Goal: Book appointment/travel/reservation

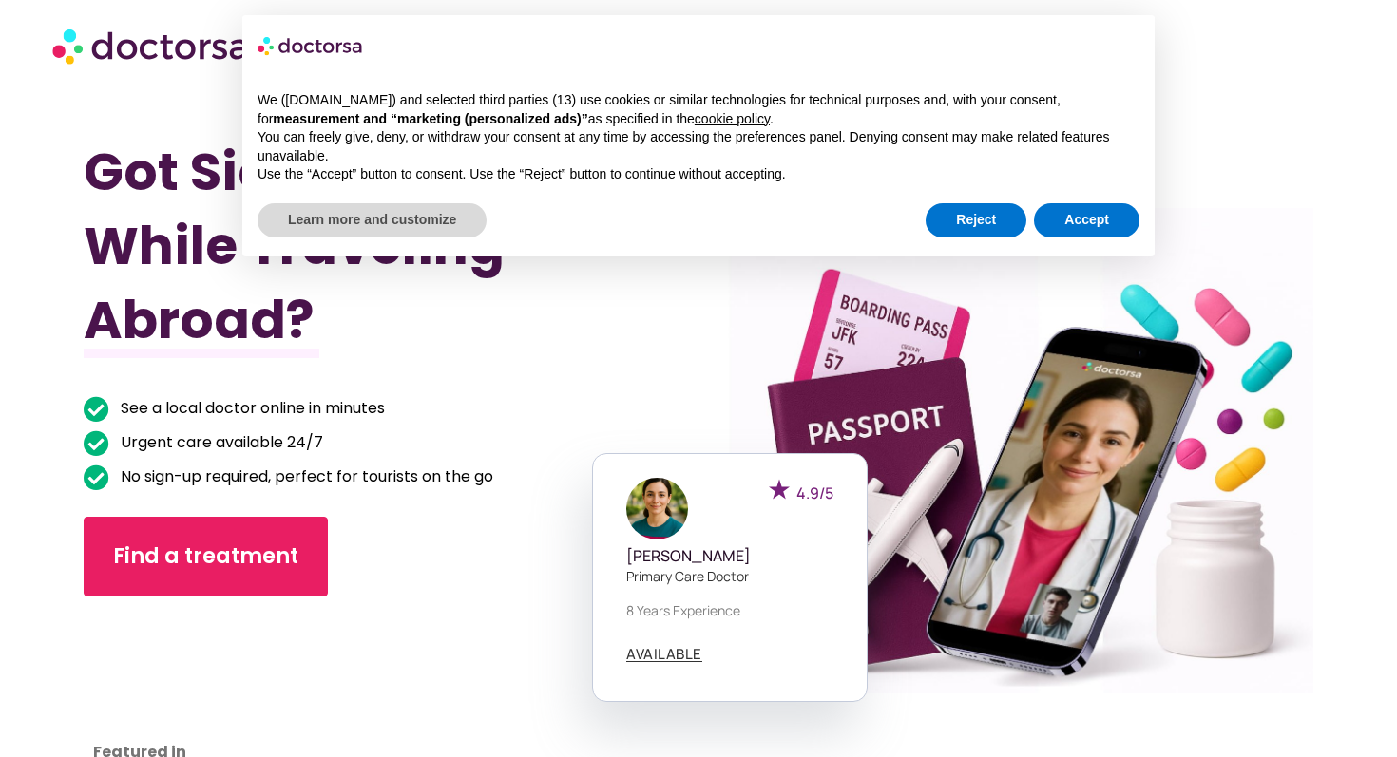
scroll to position [178, 0]
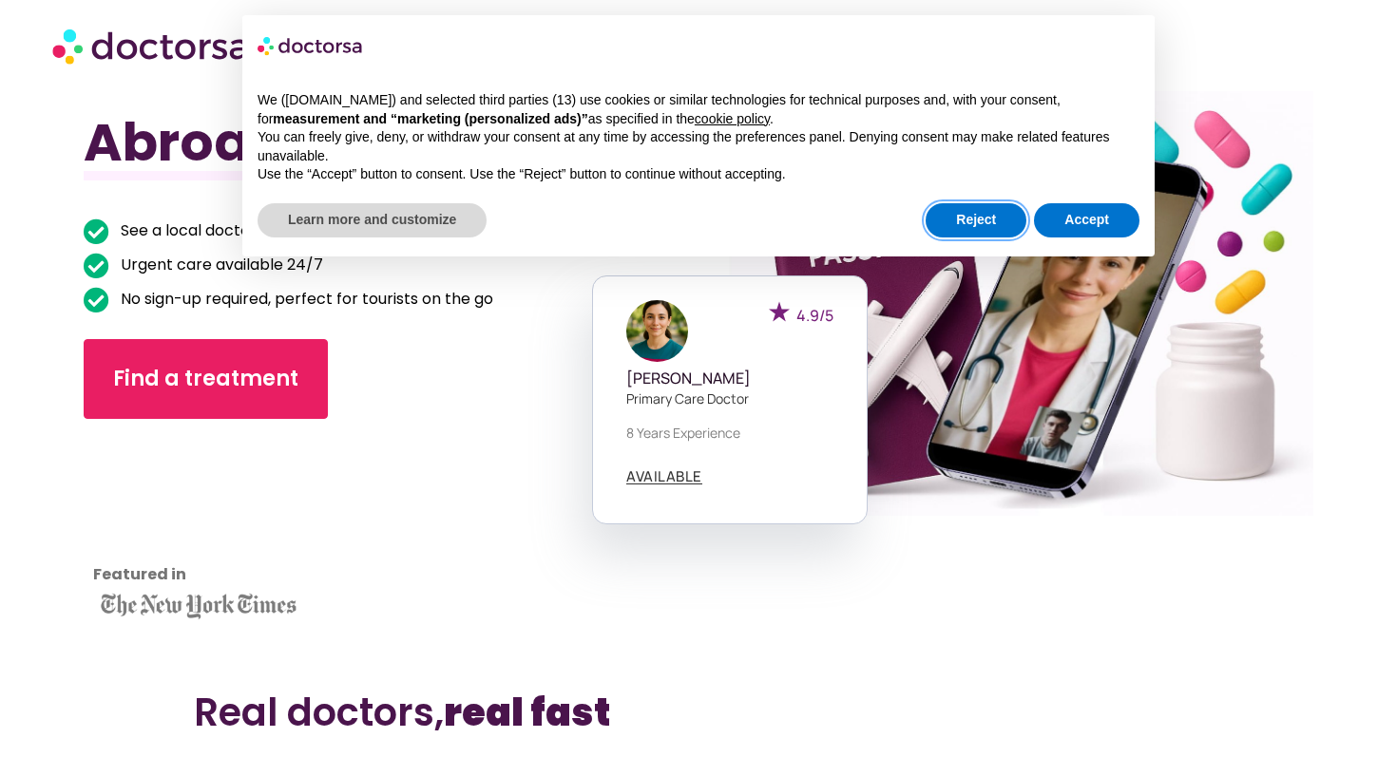
click at [975, 225] on button "Reject" at bounding box center [975, 220] width 101 height 34
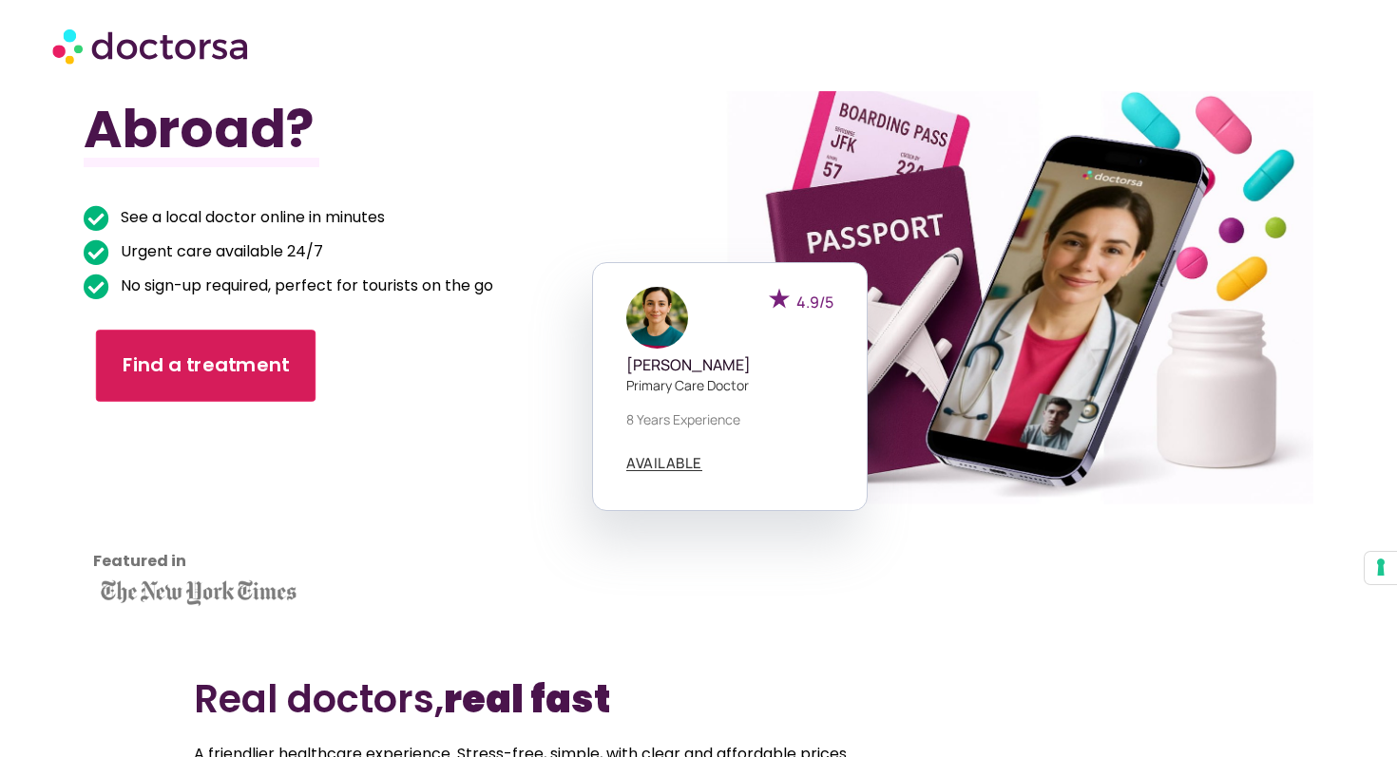
scroll to position [198, 0]
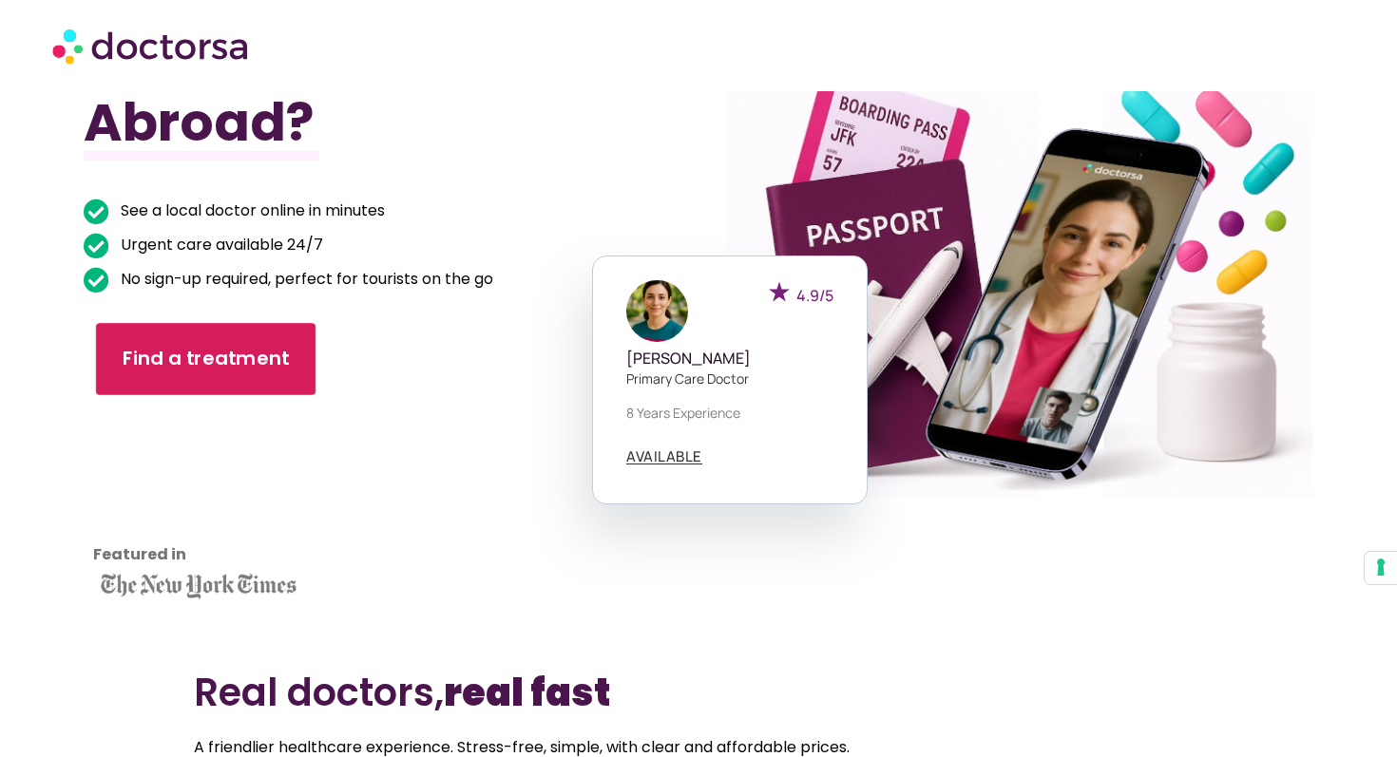
click at [251, 359] on span "Find a treatment" at bounding box center [206, 360] width 167 height 28
click at [246, 357] on span "Find a treatment" at bounding box center [206, 360] width 167 height 28
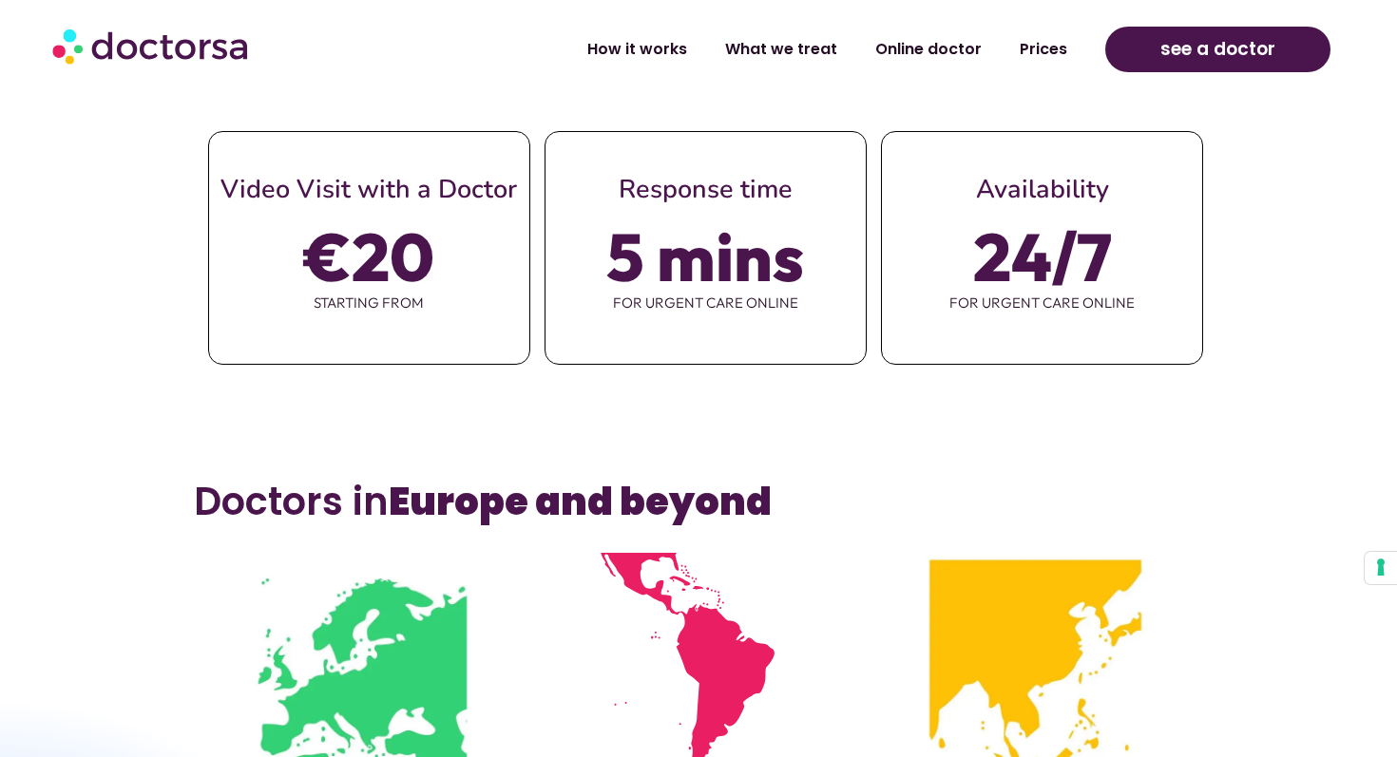
scroll to position [1099, 0]
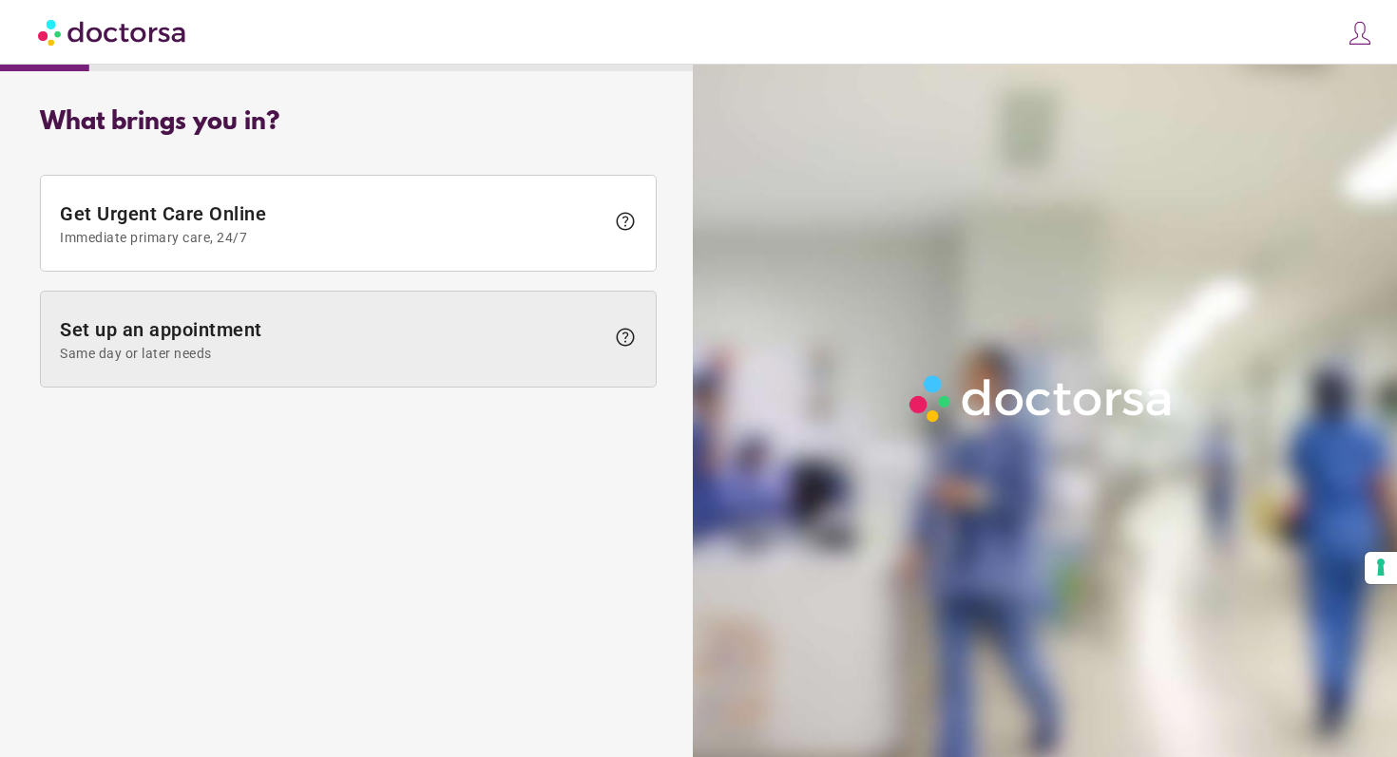
click at [478, 361] on span at bounding box center [348, 339] width 615 height 95
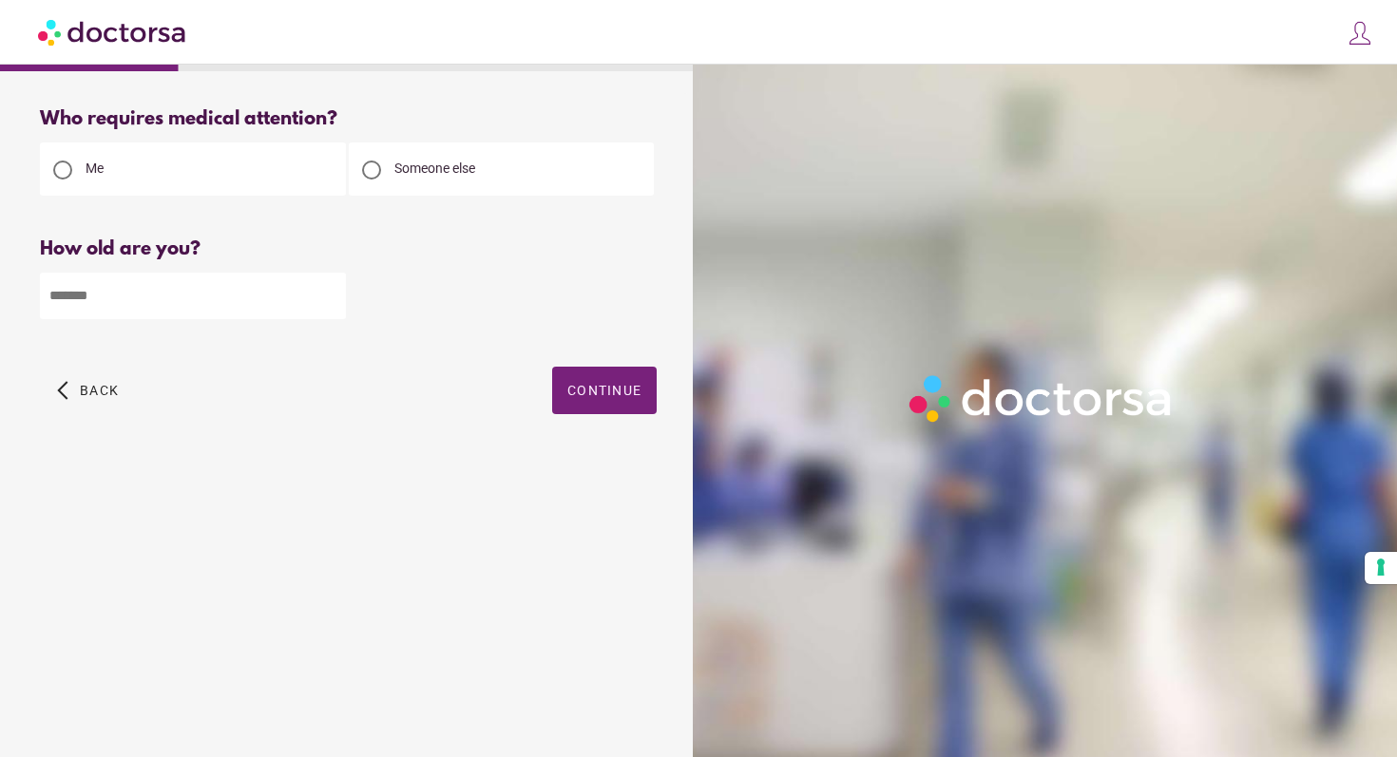
click at [243, 304] on input "number" at bounding box center [193, 296] width 306 height 47
type input "**"
click at [599, 380] on span "button" at bounding box center [604, 391] width 105 height 48
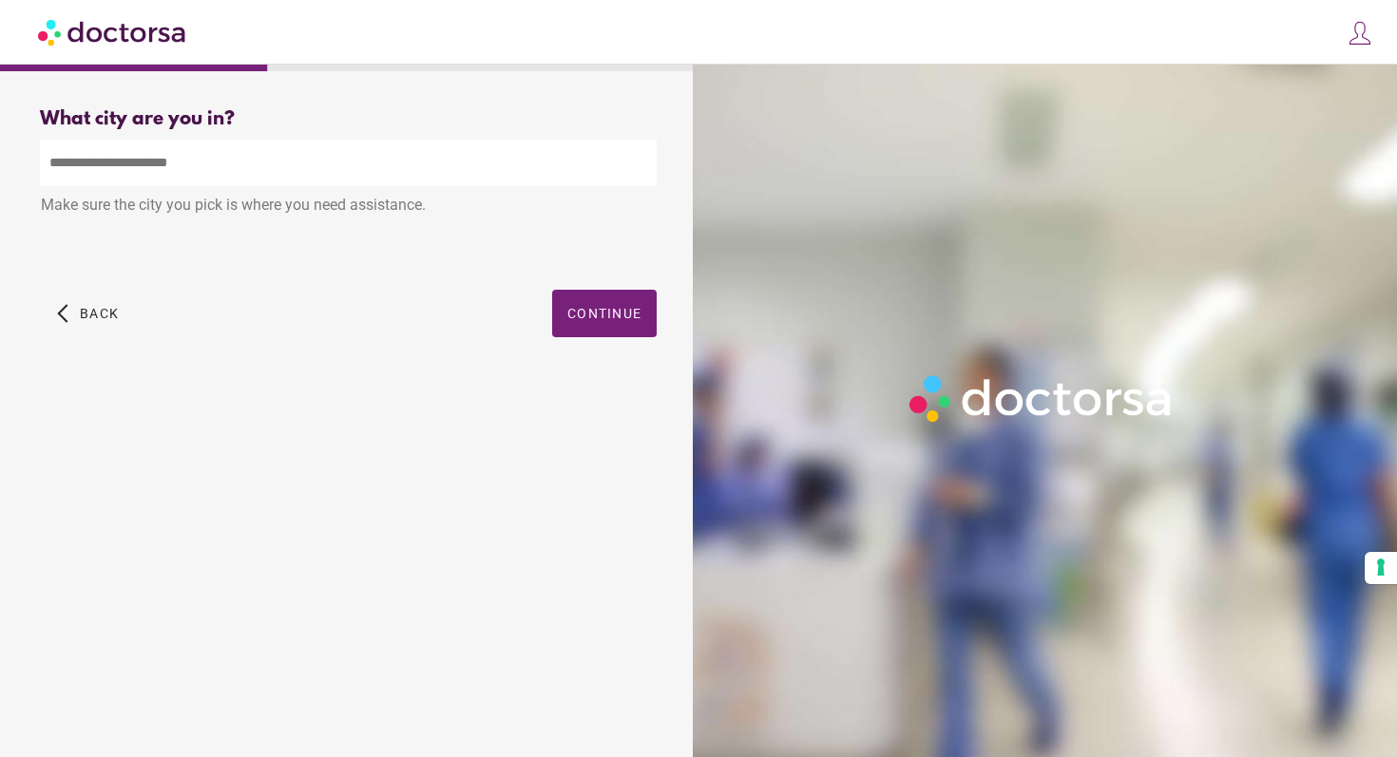
click at [224, 168] on input "text" at bounding box center [348, 163] width 617 height 47
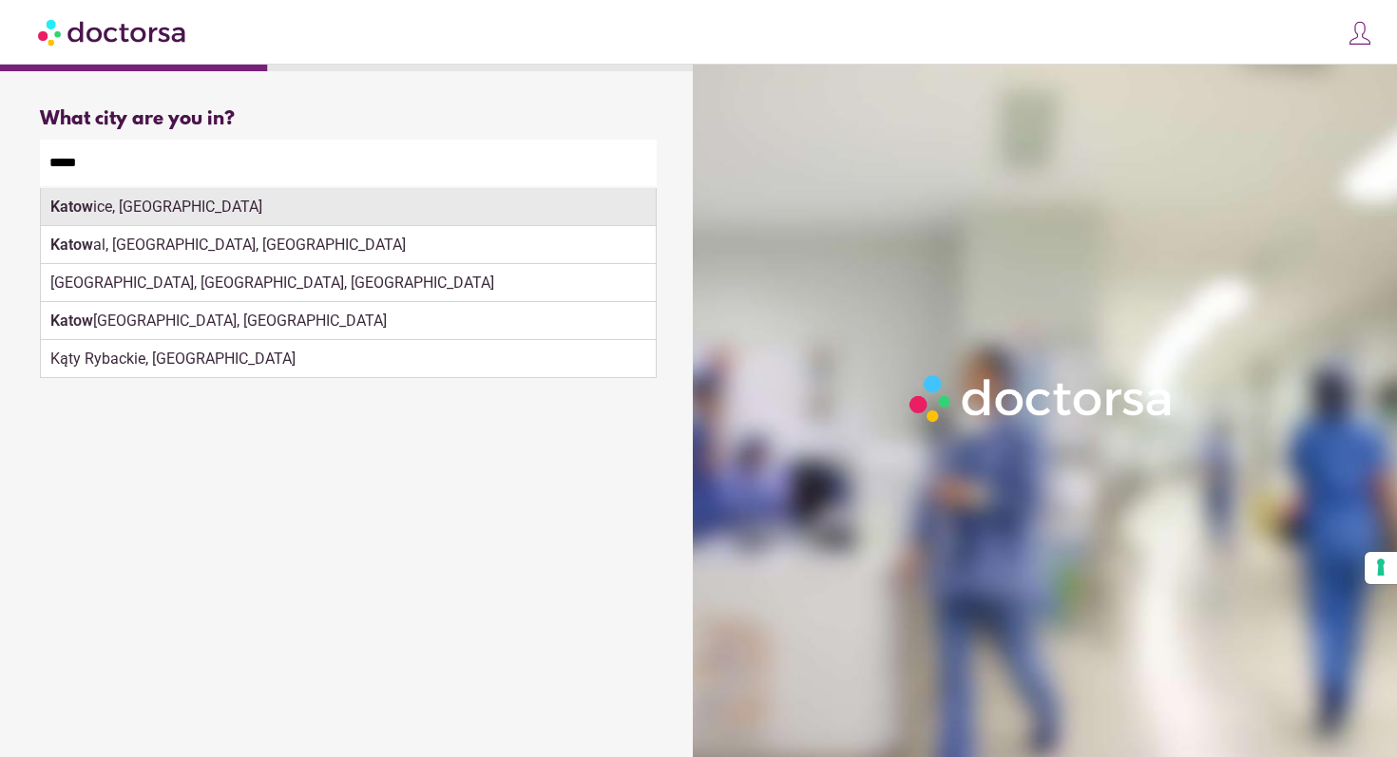
click at [192, 206] on div "Katow ice, [GEOGRAPHIC_DATA]" at bounding box center [348, 207] width 615 height 38
type input "**********"
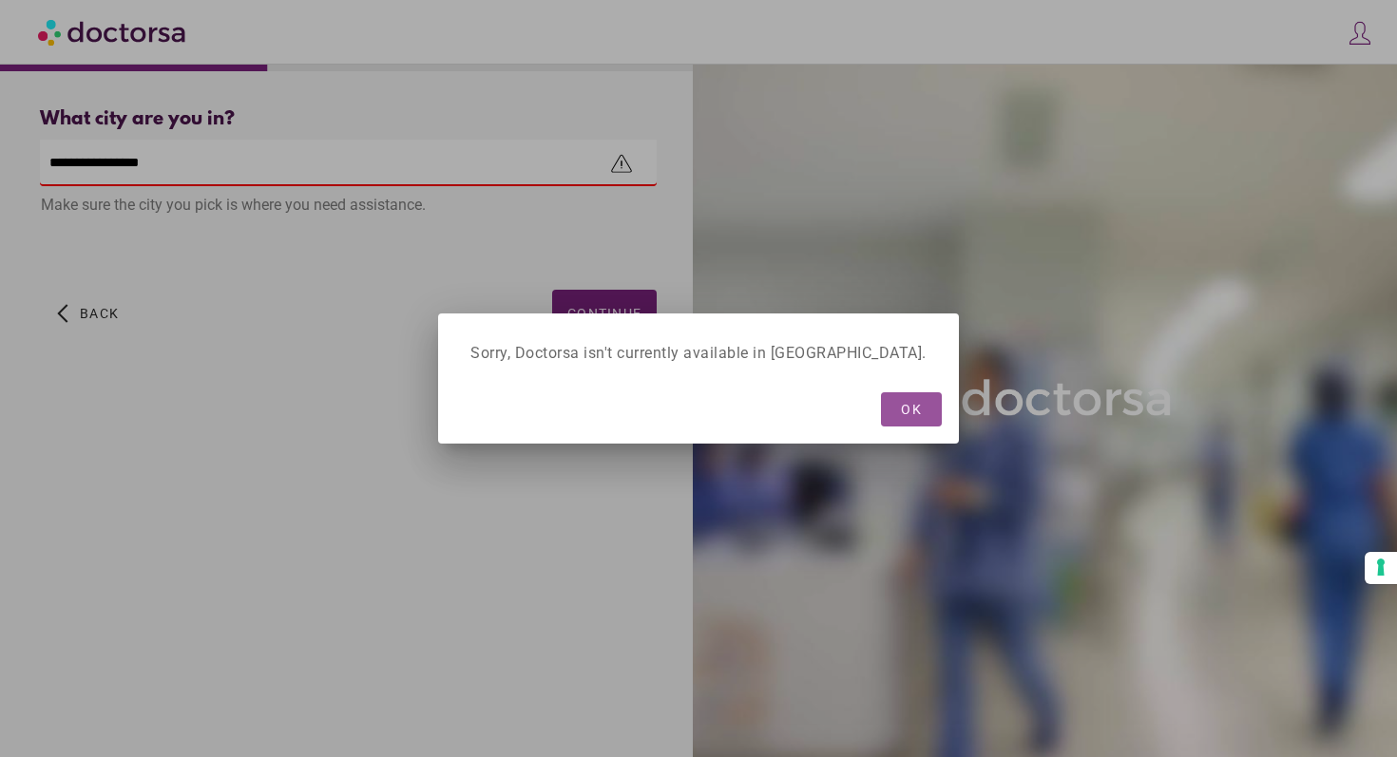
click at [901, 410] on span "OK" at bounding box center [911, 409] width 21 height 15
